Goal: Task Accomplishment & Management: Use online tool/utility

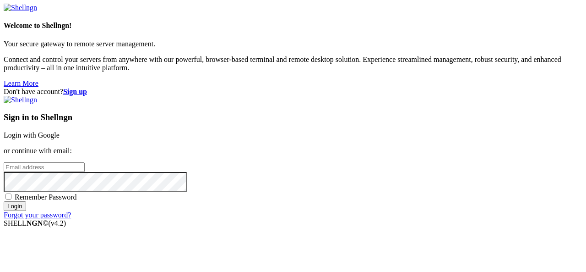
click at [60, 131] on link "Login with Google" at bounding box center [32, 135] width 56 height 8
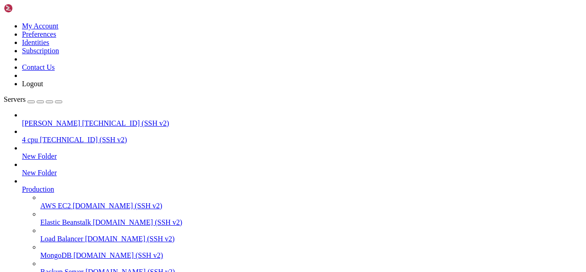
click at [82, 119] on span "[TECHNICAL_ID] (SSH v2)" at bounding box center [125, 123] width 87 height 8
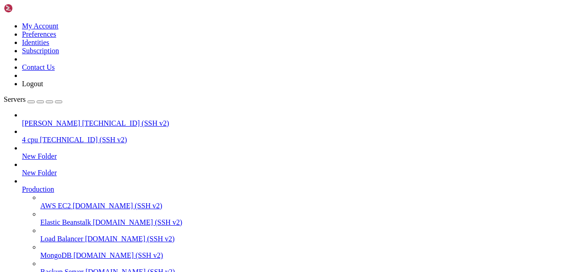
scroll to position [4, 1]
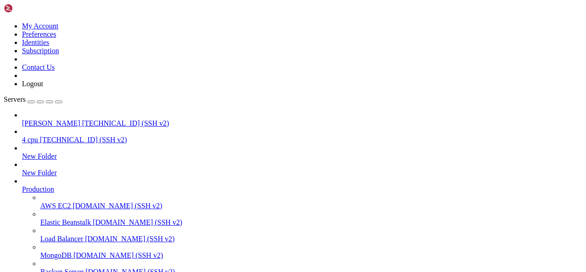
scroll to position [70, 0]
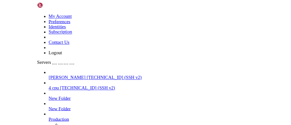
scroll to position [148, 0]
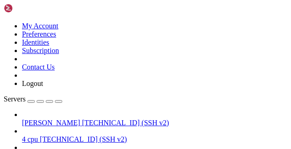
click at [87, 119] on span "[TECHNICAL_ID] (SSH v2)" at bounding box center [125, 123] width 87 height 8
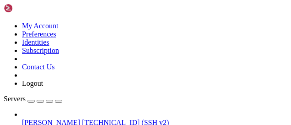
scroll to position [226, 0]
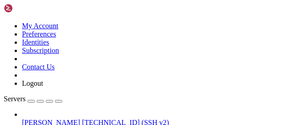
type input "/root/dosv2"
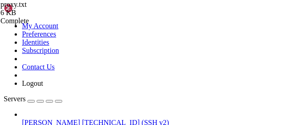
drag, startPoint x: 272, startPoint y: 50, endPoint x: 141, endPoint y: 49, distance: 130.5
drag, startPoint x: 141, startPoint y: 49, endPoint x: 130, endPoint y: 54, distance: 12.8
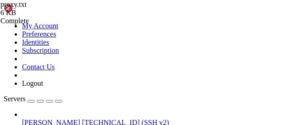
type textarea "-"
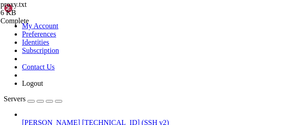
type textarea "[TECHNICAL_ID] [TECHNICAL_ID]"
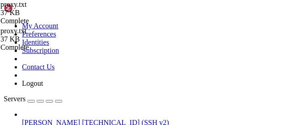
type textarea "[TECHNICAL_ID]"
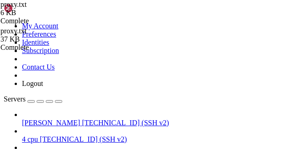
scroll to position [2218, 0]
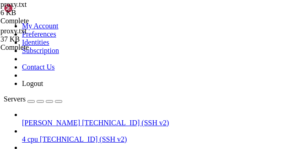
scroll to position [5799, 0]
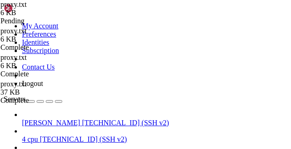
type textarea "[TECHNICAL_ID]"
